Goal: Check status: Check status

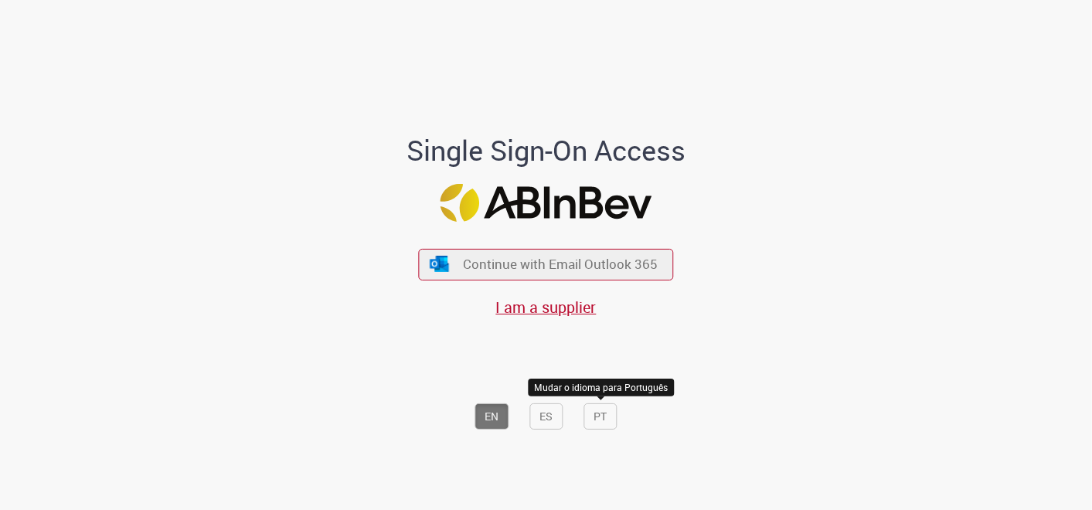
click at [603, 415] on button "PT" at bounding box center [600, 416] width 33 height 26
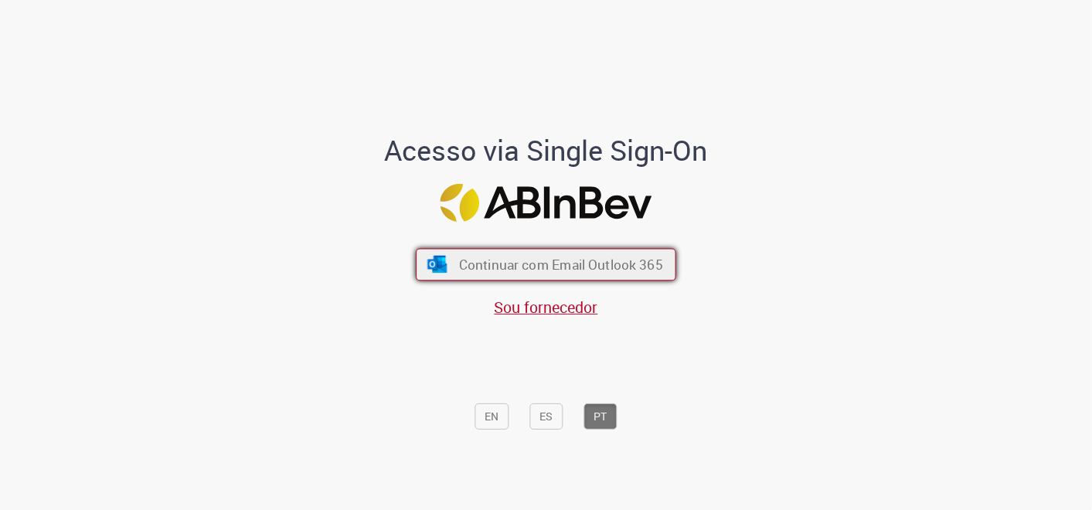
click at [599, 275] on button "Continuar com Email Outlook 365" at bounding box center [546, 264] width 260 height 32
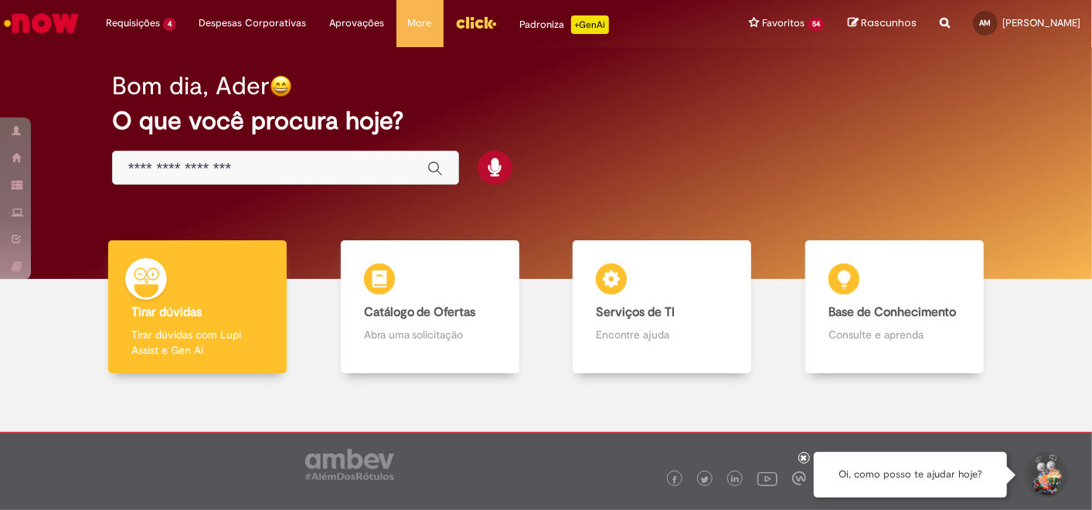
click at [369, 165] on input "Basta digitar aqui" at bounding box center [270, 169] width 284 height 18
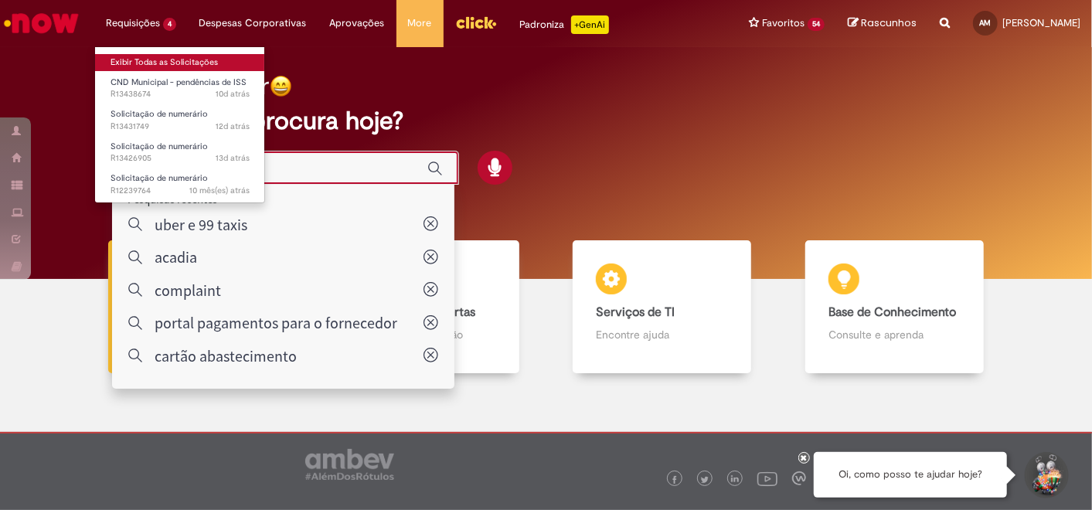
click at [160, 64] on link "Exibir Todas as Solicitações" at bounding box center [180, 62] width 170 height 17
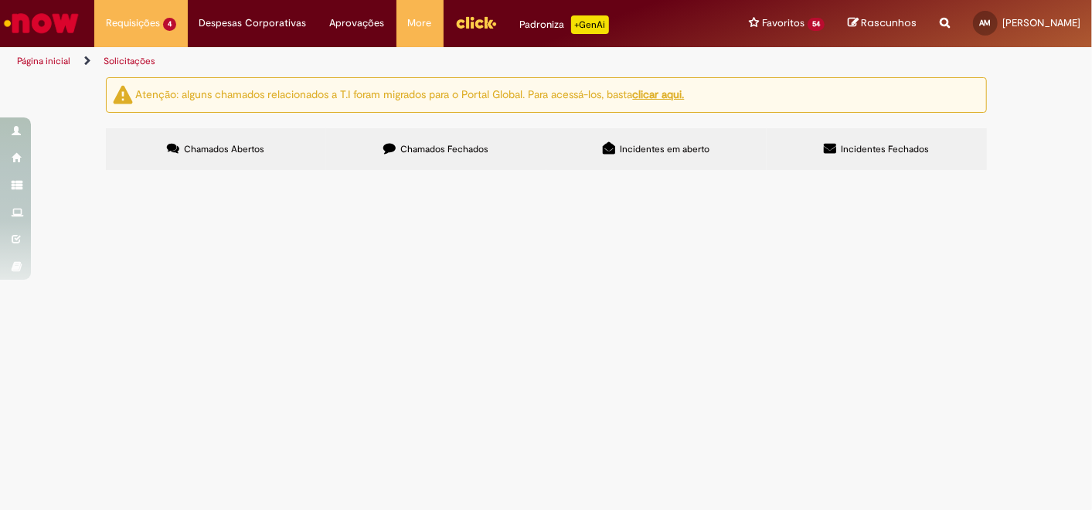
click at [0, 0] on span "R13438674" at bounding box center [0, 0] width 0 height 0
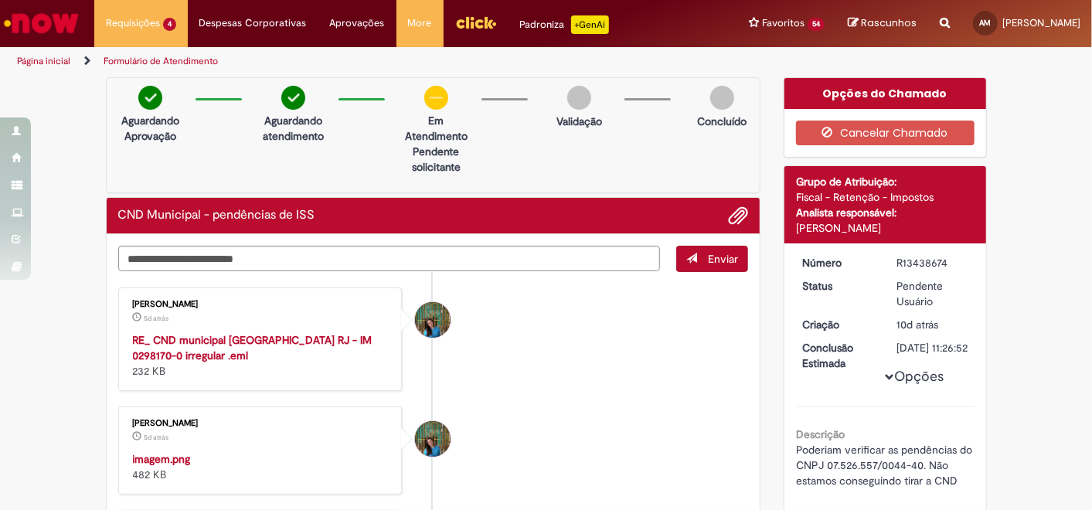
click at [261, 339] on strong "RE_ CND municipal [GEOGRAPHIC_DATA] RJ - IM 0298170-0 irregular .eml" at bounding box center [252, 347] width 239 height 29
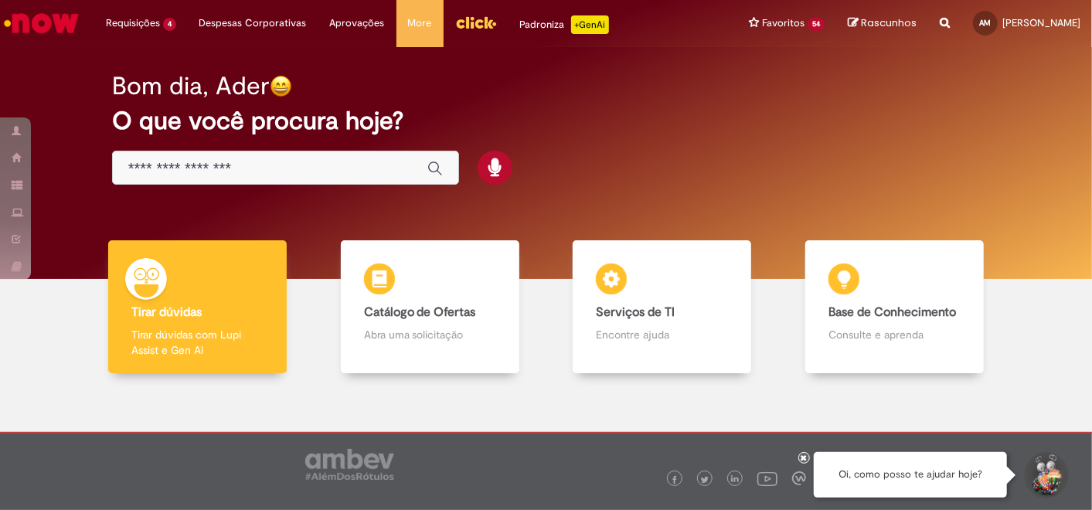
click at [470, 30] on img "Menu Cabeçalho" at bounding box center [476, 22] width 42 height 23
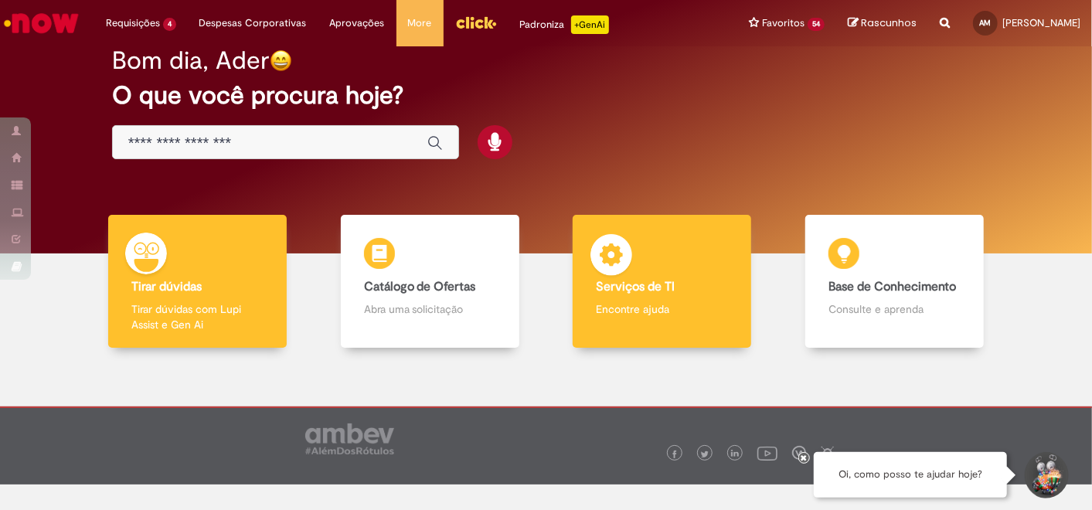
scroll to position [48, 0]
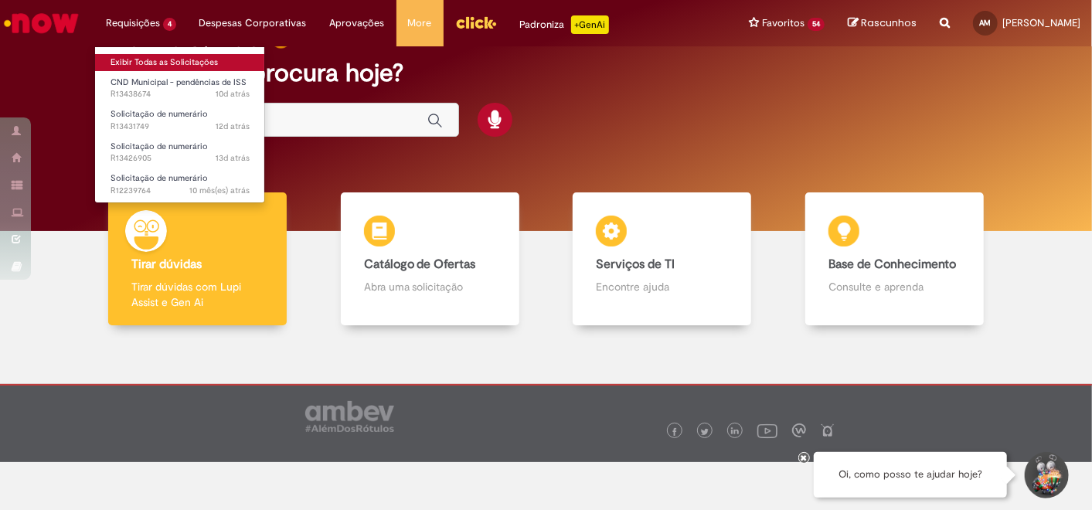
click at [151, 55] on link "Exibir Todas as Solicitações" at bounding box center [180, 62] width 170 height 17
